Goal: Complete application form: Complete application form

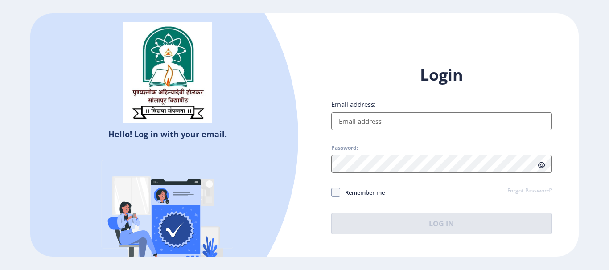
type input "[EMAIL_ADDRESS][DOMAIN_NAME]"
click at [430, 222] on button "Log In" at bounding box center [441, 223] width 221 height 21
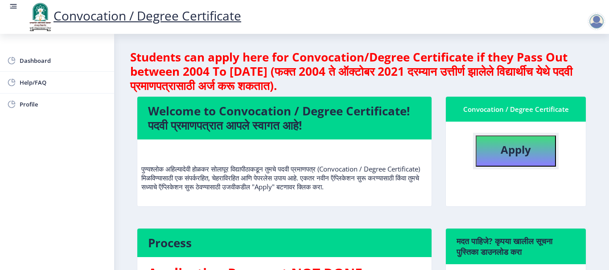
click at [508, 148] on b "Apply" at bounding box center [515, 149] width 30 height 15
select select
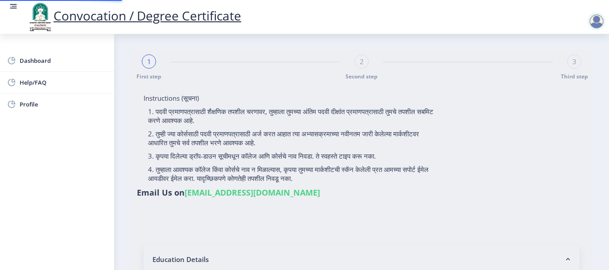
type input "SAUNDALE [PERSON_NAME]"
type input "MAINABAI"
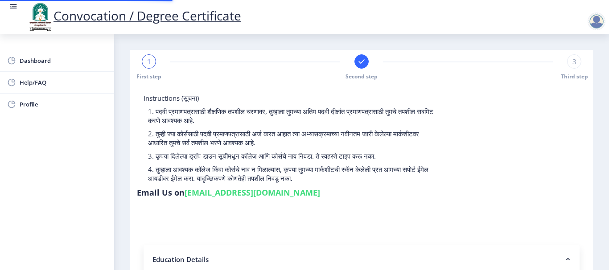
type input "2013032500182546"
select select "Regular"
select select "2016"
select select "March"
select select "SECOND CLASS"
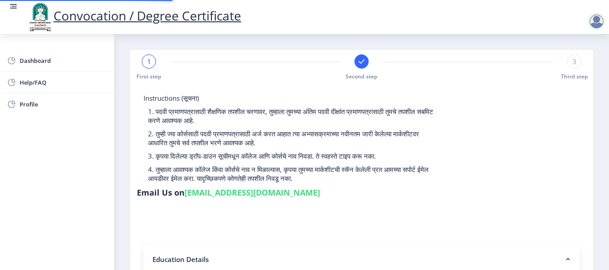
type input "354711"
select select "Physics"
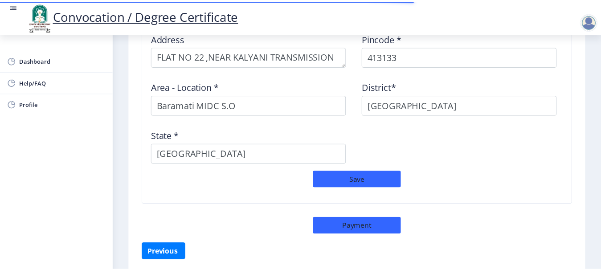
scroll to position [796, 0]
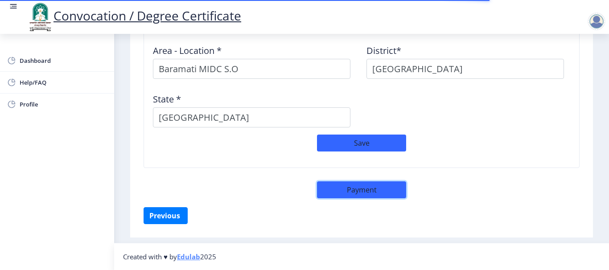
click at [359, 191] on button "Payment" at bounding box center [361, 189] width 89 height 17
select select "sealed"
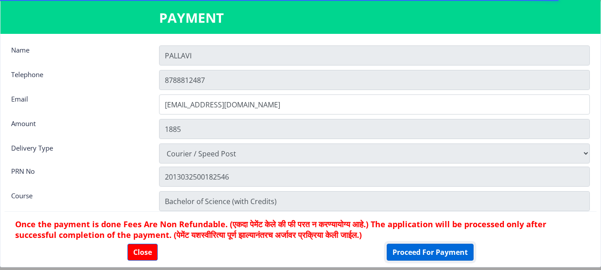
click at [435, 249] on button "Proceed For Payment" at bounding box center [430, 252] width 87 height 17
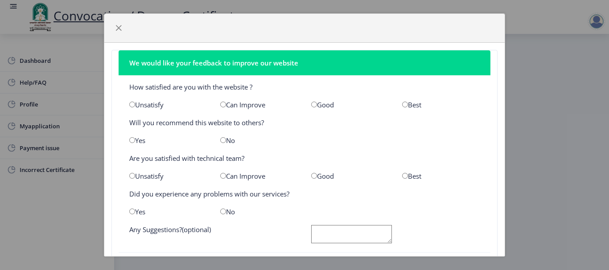
click at [311, 102] on input "radio" at bounding box center [314, 105] width 6 height 6
radio input "true"
click at [135, 141] on div "Yes" at bounding box center [168, 140] width 91 height 9
click at [131, 143] on input "radio" at bounding box center [132, 140] width 6 height 6
radio input "true"
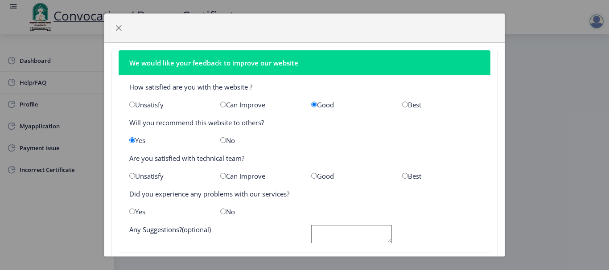
drag, startPoint x: 312, startPoint y: 178, endPoint x: 261, endPoint y: 191, distance: 52.5
click at [311, 177] on input "radio" at bounding box center [314, 176] width 6 height 6
radio input "true"
click at [130, 209] on input "radio" at bounding box center [132, 212] width 6 height 6
radio input "true"
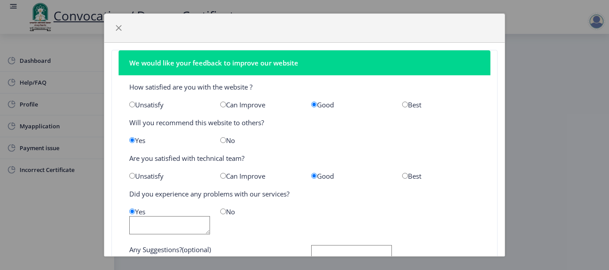
click at [220, 211] on input "radio" at bounding box center [223, 212] width 6 height 6
radio input "true"
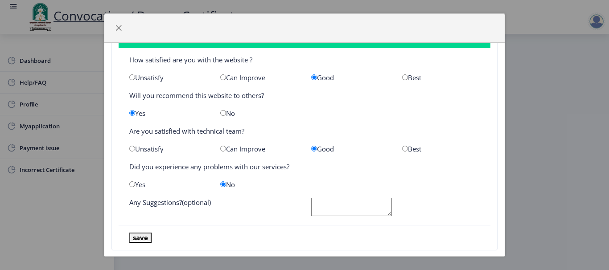
scroll to position [42, 0]
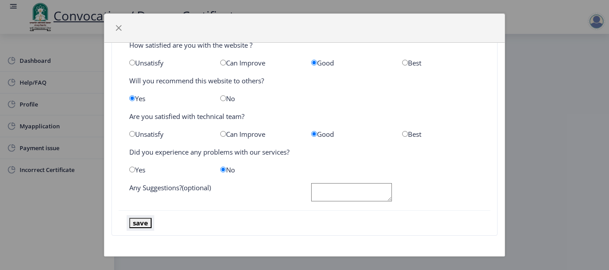
click at [145, 221] on button "save" at bounding box center [140, 223] width 22 height 10
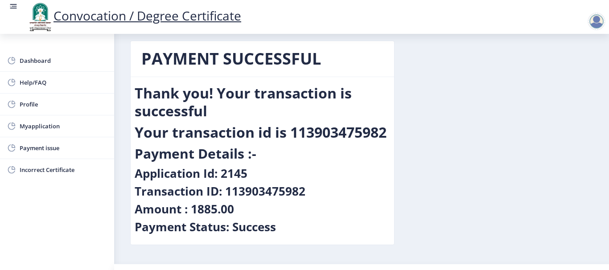
scroll to position [0, 0]
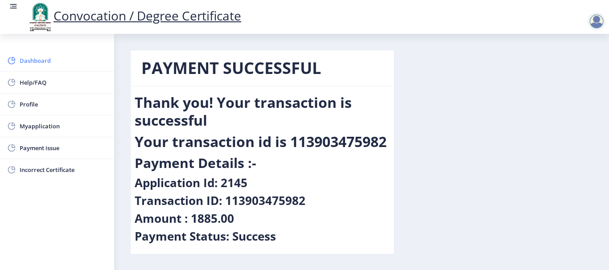
click at [46, 57] on span "Dashboard" at bounding box center [63, 60] width 87 height 11
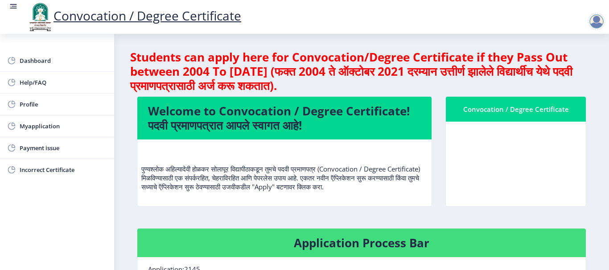
click at [520, 110] on div "Convocation / Degree Certificate" at bounding box center [515, 109] width 119 height 11
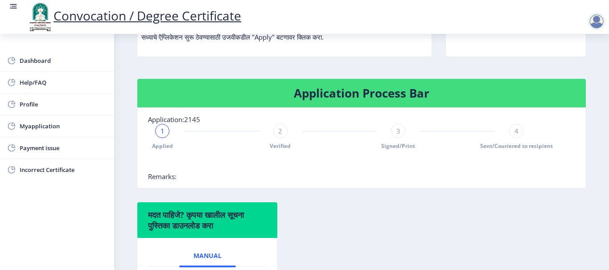
scroll to position [116, 0]
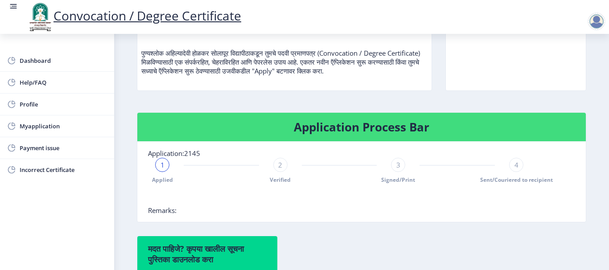
click at [281, 169] on span "2" at bounding box center [280, 164] width 4 height 9
click at [399, 170] on div "3" at bounding box center [398, 165] width 14 height 14
click at [517, 172] on div "4" at bounding box center [516, 165] width 14 height 14
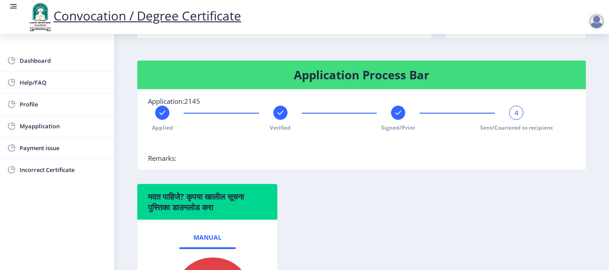
scroll to position [250, 0]
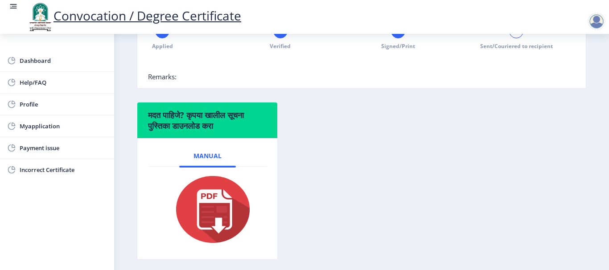
click at [217, 209] on img at bounding box center [207, 209] width 89 height 71
click at [204, 160] on span "Manual" at bounding box center [207, 155] width 28 height 7
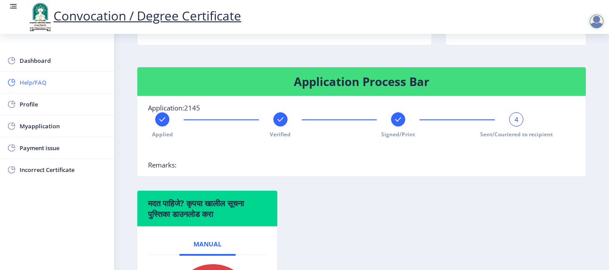
scroll to position [160, 0]
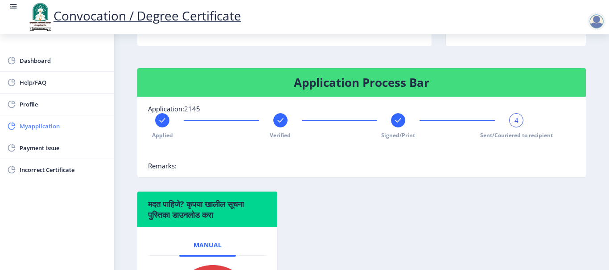
click at [53, 124] on span "Myapplication" at bounding box center [63, 126] width 87 height 11
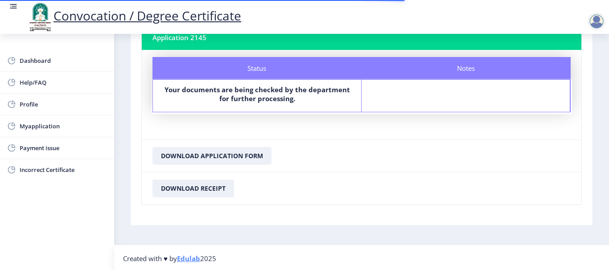
scroll to position [67, 0]
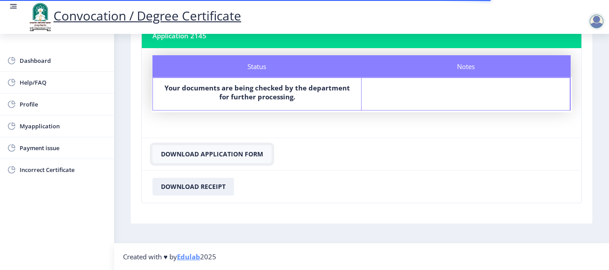
click at [201, 154] on button "Download Application Form" at bounding box center [211, 154] width 119 height 18
click at [190, 186] on button "Download Receipt" at bounding box center [193, 187] width 82 height 18
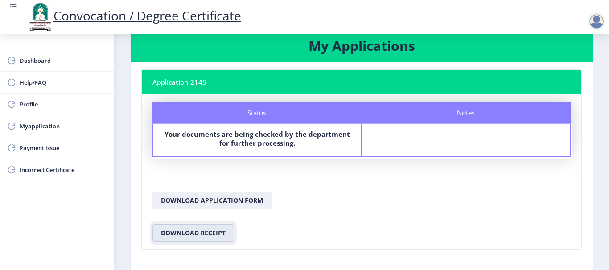
scroll to position [0, 0]
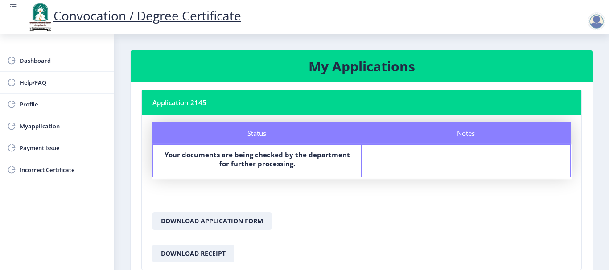
click at [595, 21] on div at bounding box center [596, 21] width 18 height 18
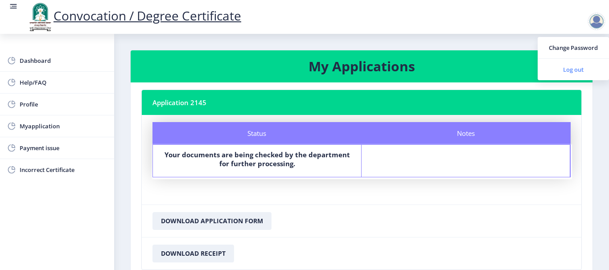
click at [571, 74] on span "Log out" at bounding box center [572, 69] width 57 height 11
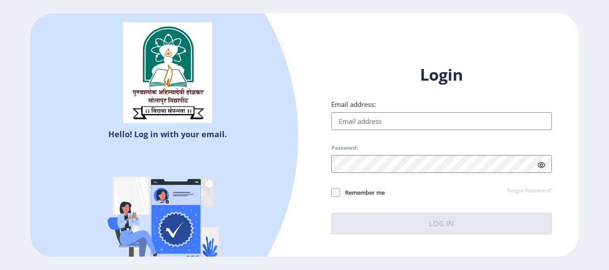
type input "[EMAIL_ADDRESS][DOMAIN_NAME]"
